Goal: Check status: Check status

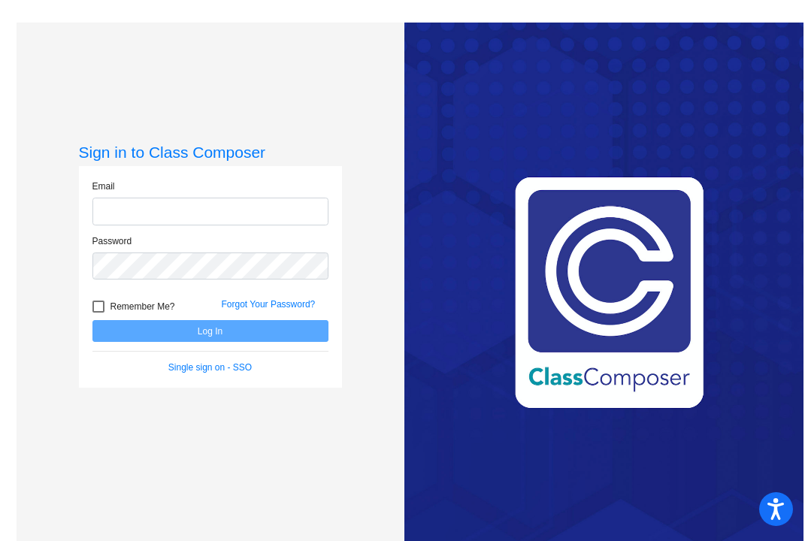
type input "[EMAIL_ADDRESS][DOMAIN_NAME]"
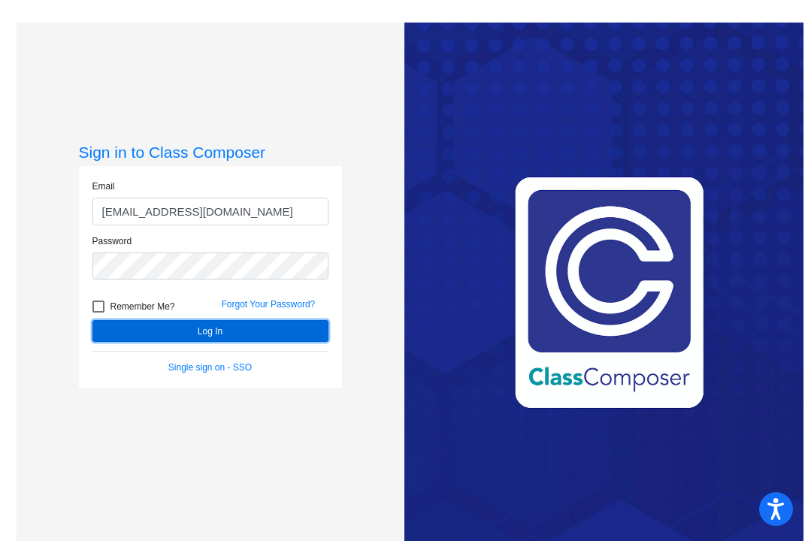
click at [183, 331] on button "Log In" at bounding box center [210, 331] width 236 height 22
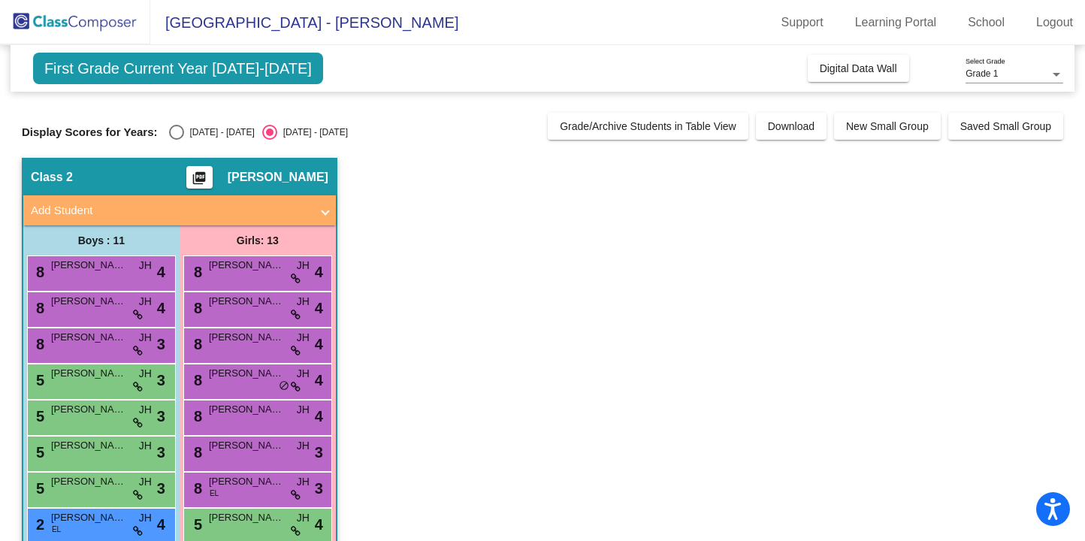
click at [204, 77] on span "First Grade Current Year [DATE]-[DATE]" at bounding box center [178, 69] width 290 height 32
click at [807, 69] on span "Grade 1" at bounding box center [982, 73] width 32 height 11
click at [807, 74] on span "Grade 1" at bounding box center [1015, 74] width 98 height 27
click at [521, 228] on app-classroom "Class 2 picture_as_pdf [PERSON_NAME] Add Student First Name Last Name Student I…" at bounding box center [542, 453] width 1041 height 591
click at [179, 135] on div "Select an option" at bounding box center [176, 132] width 15 height 15
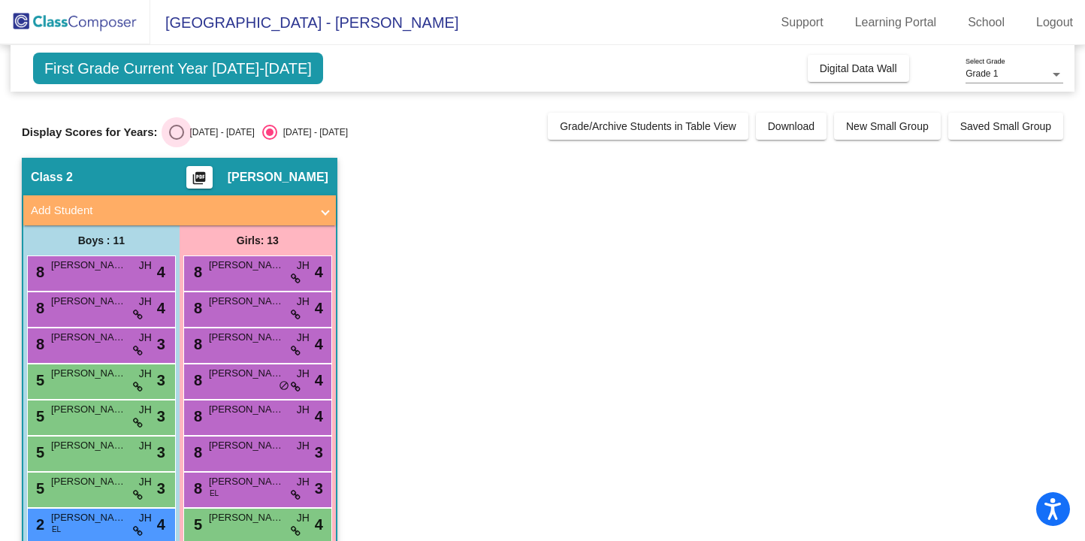
click at [177, 140] on input "[DATE] - [DATE]" at bounding box center [176, 140] width 1 height 1
radio input "true"
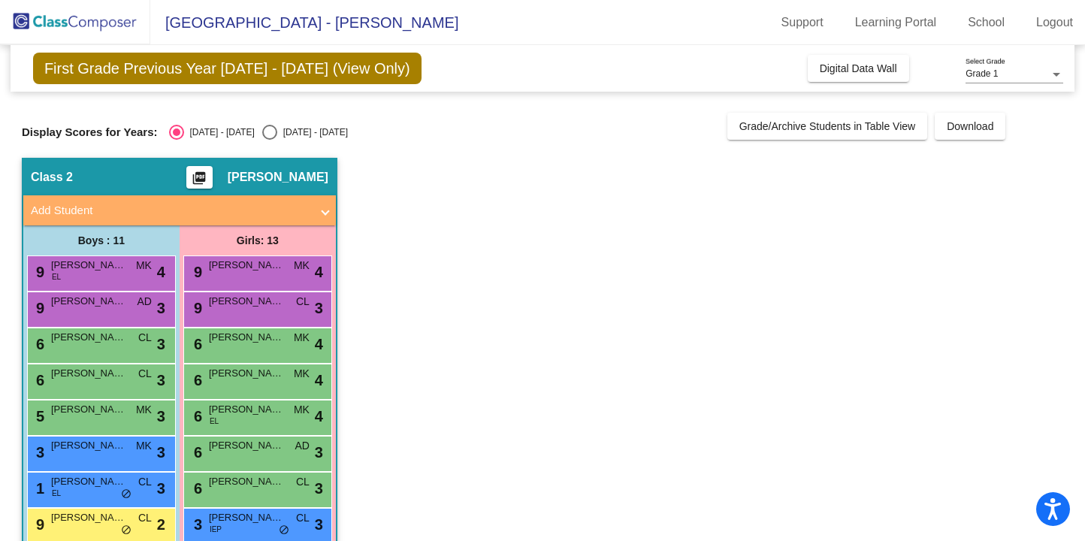
click at [262, 133] on div "Select an option" at bounding box center [269, 132] width 15 height 15
click at [269, 140] on input "[DATE] - [DATE]" at bounding box center [269, 140] width 1 height 1
radio input "true"
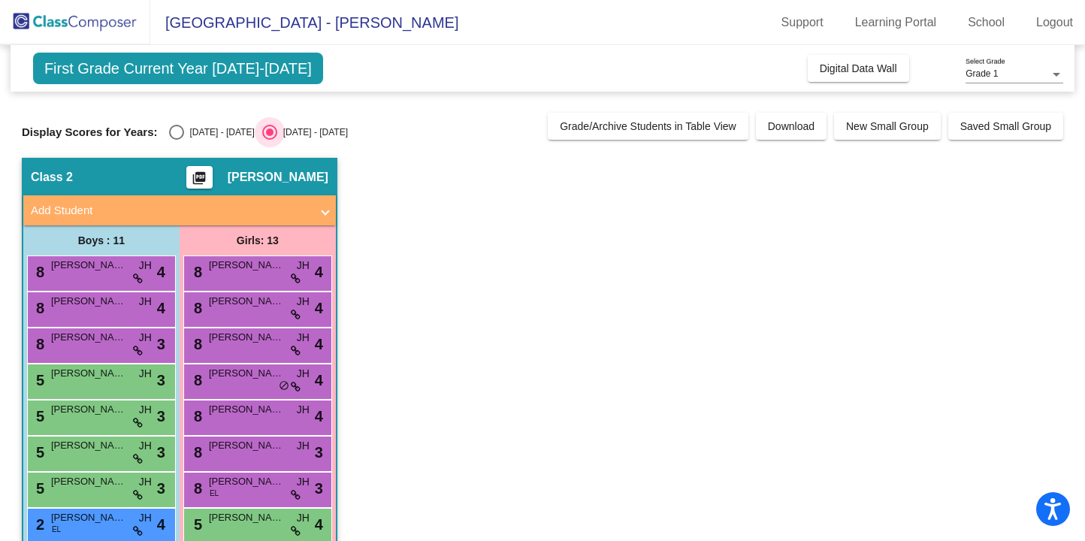
click at [266, 133] on div "Select an option" at bounding box center [270, 132] width 8 height 8
click at [269, 140] on input "2024 - 2025" at bounding box center [269, 140] width 1 height 1
click at [266, 133] on div "Select an option" at bounding box center [270, 132] width 8 height 8
click at [269, 140] on input "2024 - 2025" at bounding box center [269, 140] width 1 height 1
click at [266, 133] on div "Select an option" at bounding box center [270, 132] width 8 height 8
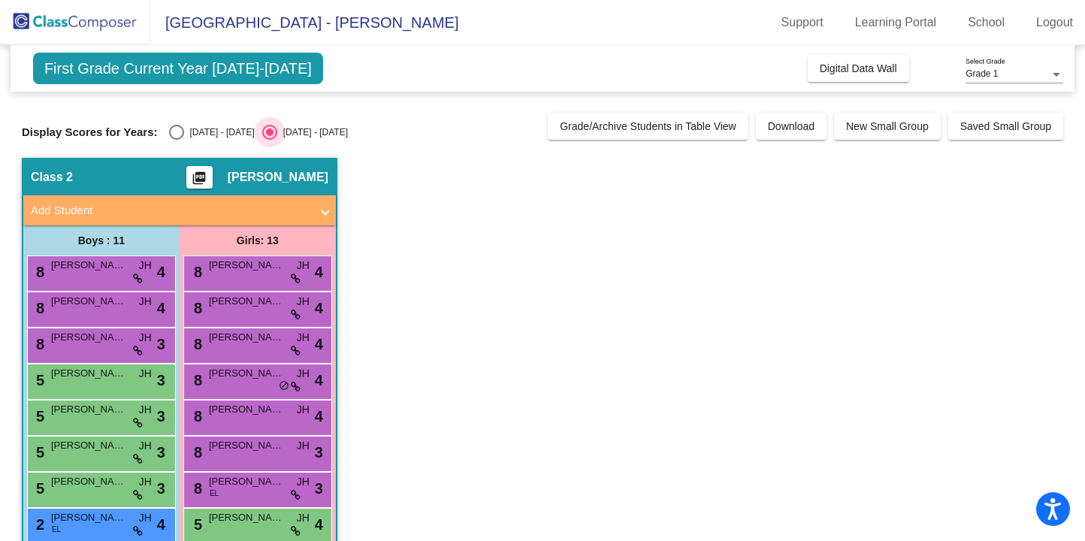
click at [269, 140] on input "2024 - 2025" at bounding box center [269, 140] width 1 height 1
click at [225, 78] on span "First Grade Current Year 2024-2025" at bounding box center [178, 69] width 290 height 32
click at [268, 72] on span "First Grade Current Year 2024-2025" at bounding box center [178, 69] width 290 height 32
click at [290, 67] on span "First Grade Current Year 2024-2025" at bounding box center [178, 69] width 290 height 32
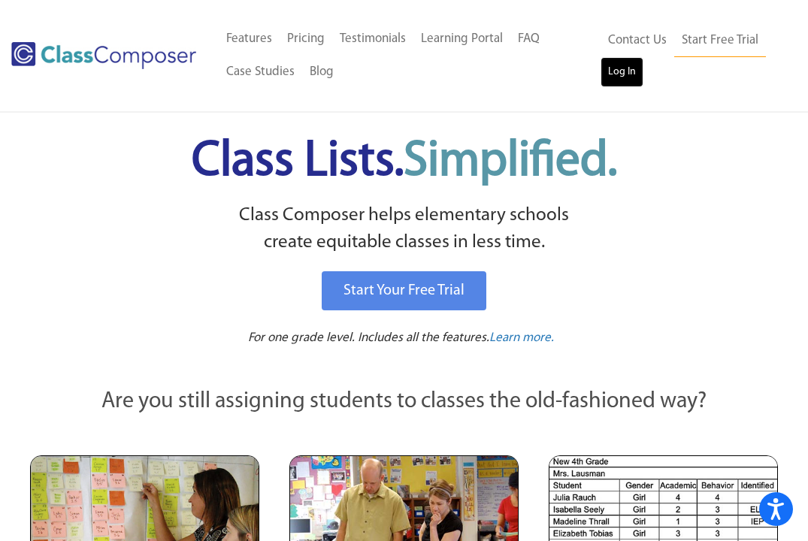
click at [605, 73] on link "Log In" at bounding box center [621, 72] width 43 height 30
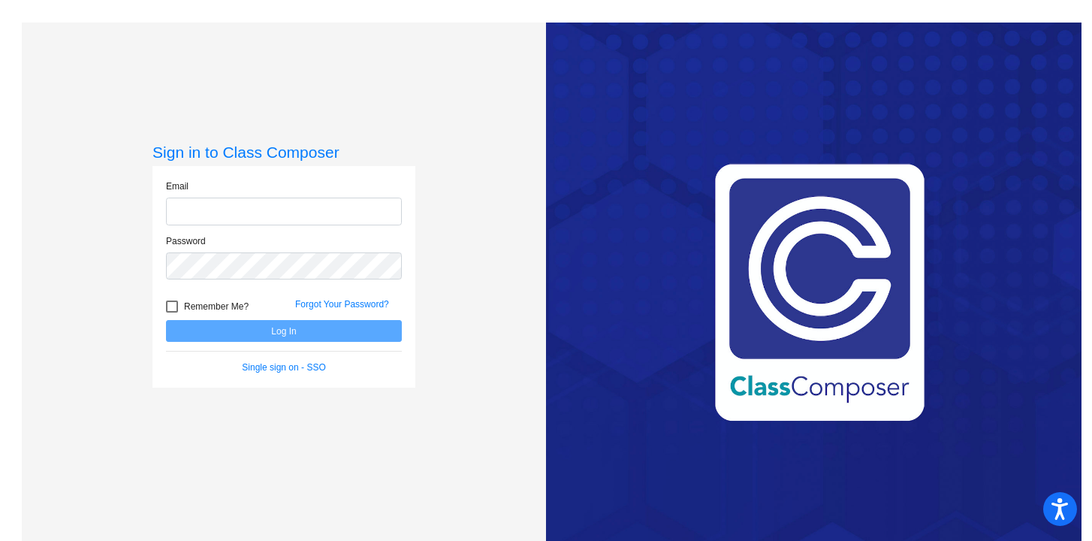
click at [261, 214] on input "email" at bounding box center [284, 212] width 236 height 28
type input "[EMAIL_ADDRESS][DOMAIN_NAME]"
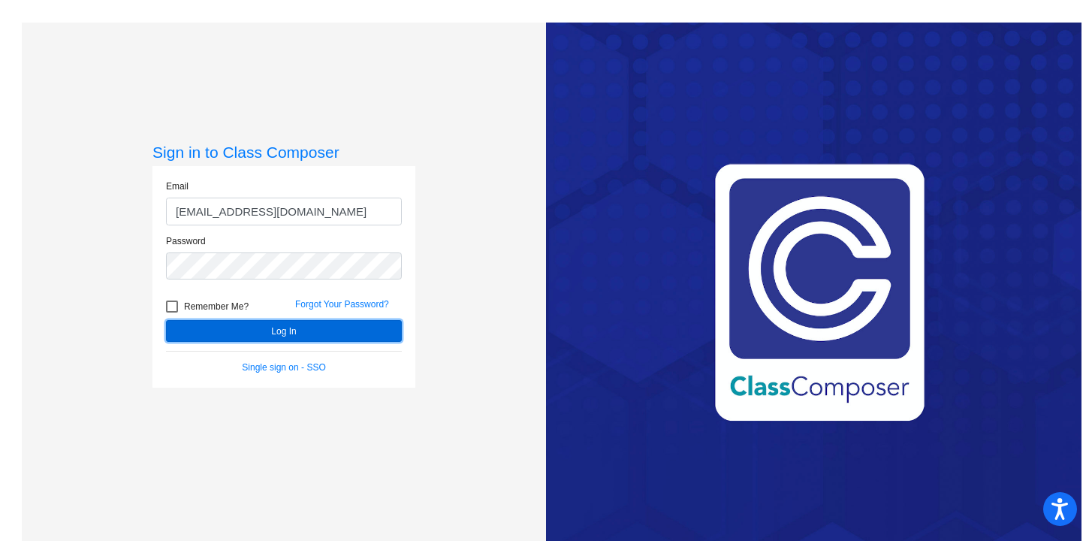
click at [270, 340] on button "Log In" at bounding box center [284, 331] width 236 height 22
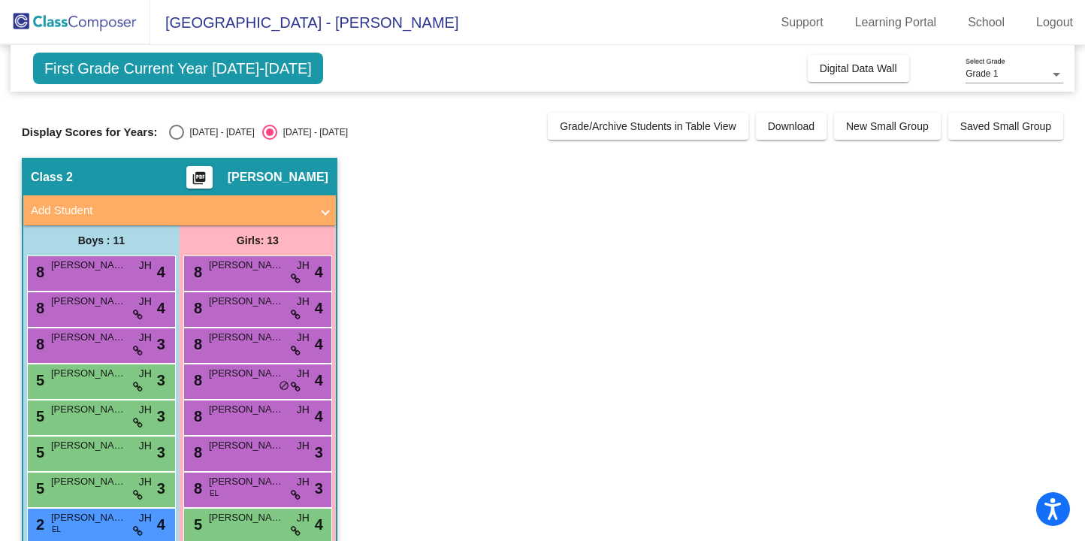
click at [457, 246] on app-classroom "Class 2 picture_as_pdf [PERSON_NAME] Add Student First Name Last Name Student I…" at bounding box center [542, 453] width 1041 height 591
click at [245, 76] on span "First Grade Current Year [DATE]-[DATE]" at bounding box center [178, 69] width 290 height 32
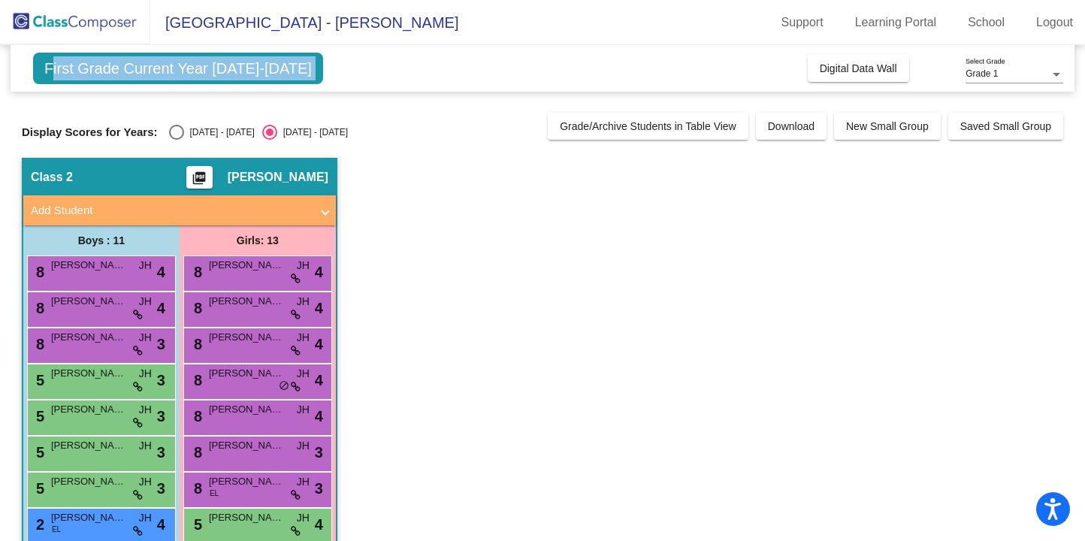
click at [245, 76] on span "First Grade Current Year [DATE]-[DATE]" at bounding box center [178, 69] width 290 height 32
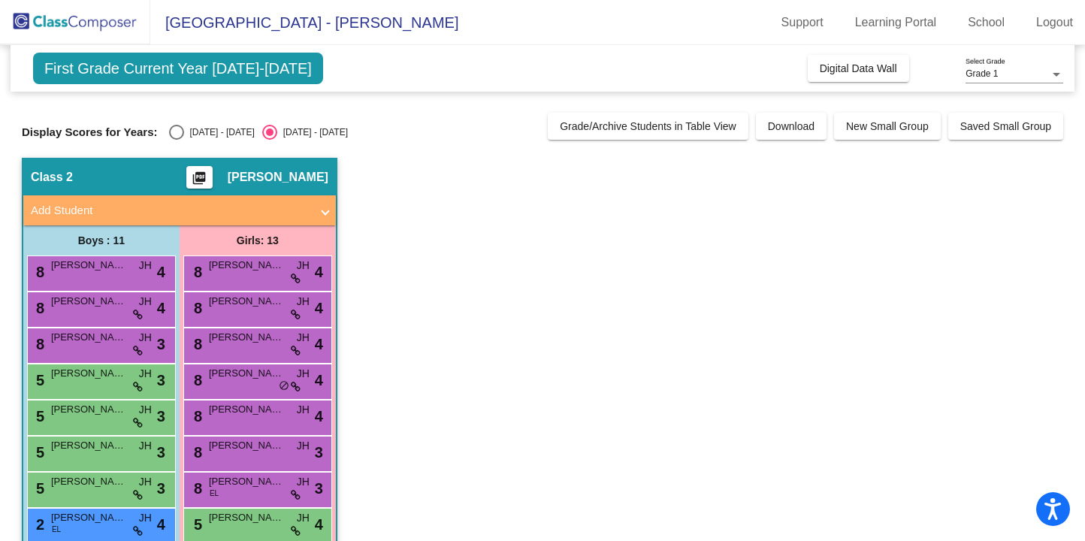
click at [600, 421] on app-classroom "Class 2 picture_as_pdf [PERSON_NAME] Add Student First Name Last Name Student I…" at bounding box center [542, 453] width 1041 height 591
